Goal: Check status

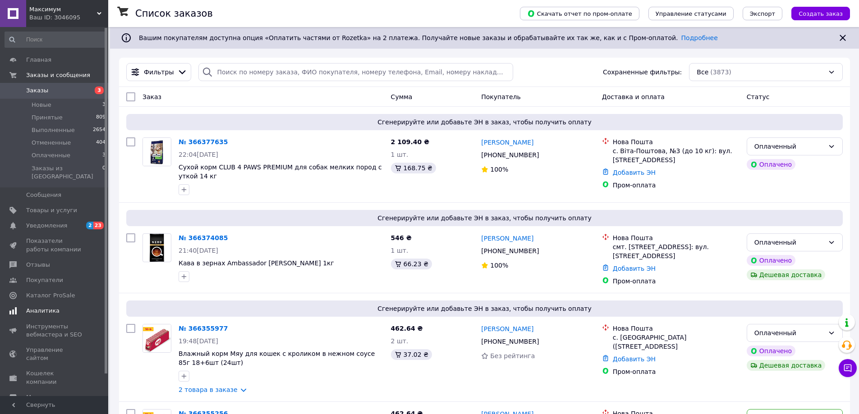
click at [54, 307] on span "Аналитика" at bounding box center [42, 311] width 33 height 8
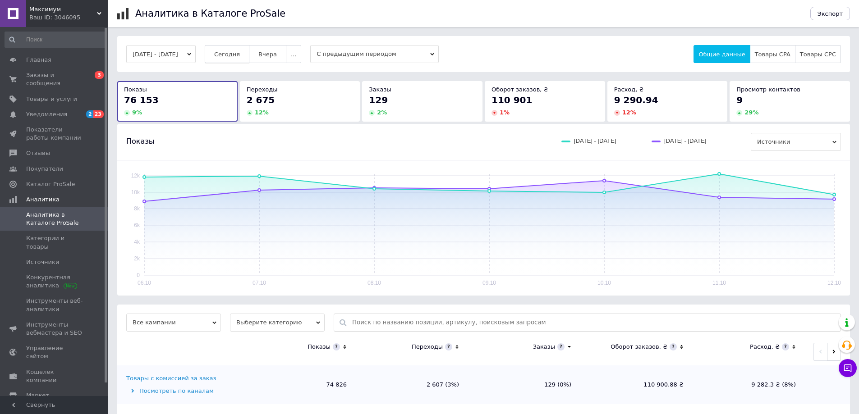
click at [240, 51] on span "Сегодня" at bounding box center [227, 54] width 26 height 7
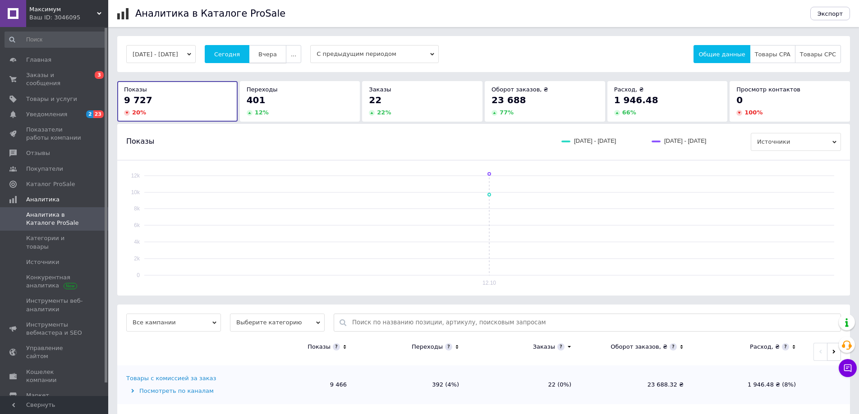
click at [277, 55] on span "Вчера" at bounding box center [267, 54] width 18 height 7
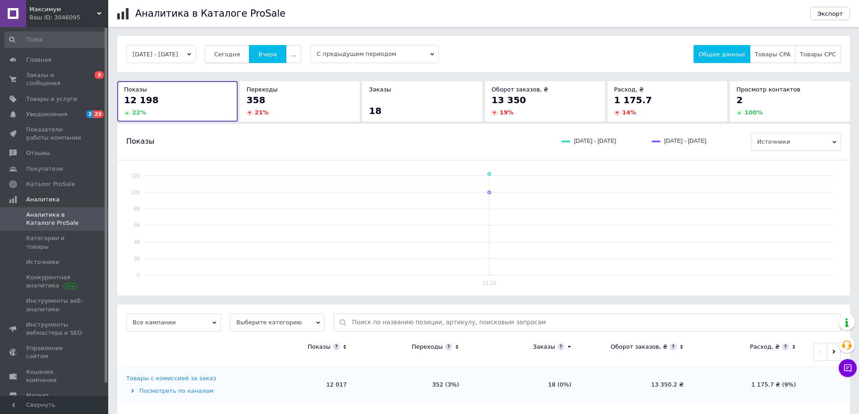
click at [238, 47] on button "Сегодня" at bounding box center [227, 54] width 45 height 18
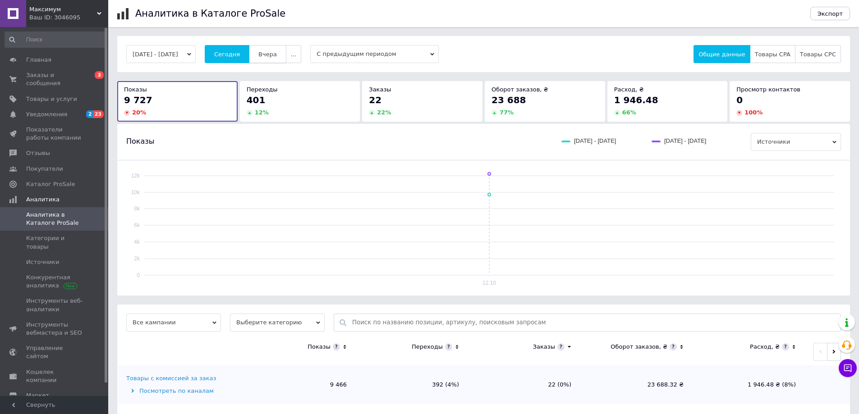
click at [262, 49] on ul "Сегодня Вчера ..." at bounding box center [253, 54] width 97 height 18
click at [268, 50] on button "Вчера" at bounding box center [267, 54] width 37 height 18
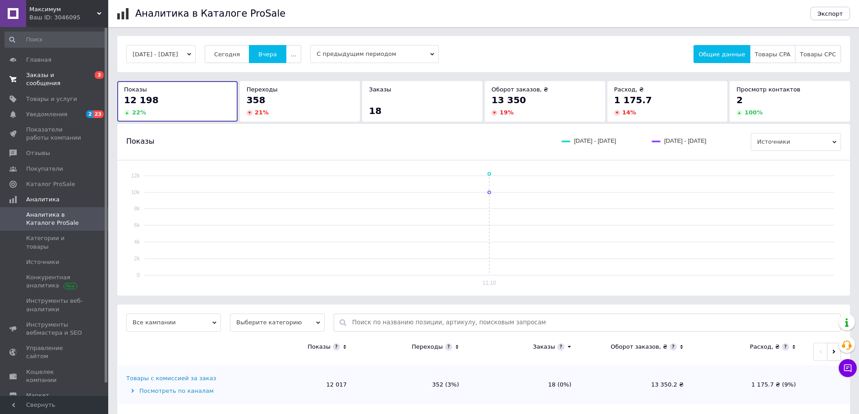
click at [55, 70] on link "Заказы и сообщения 0 3" at bounding box center [55, 79] width 111 height 23
